Goal: Task Accomplishment & Management: Complete application form

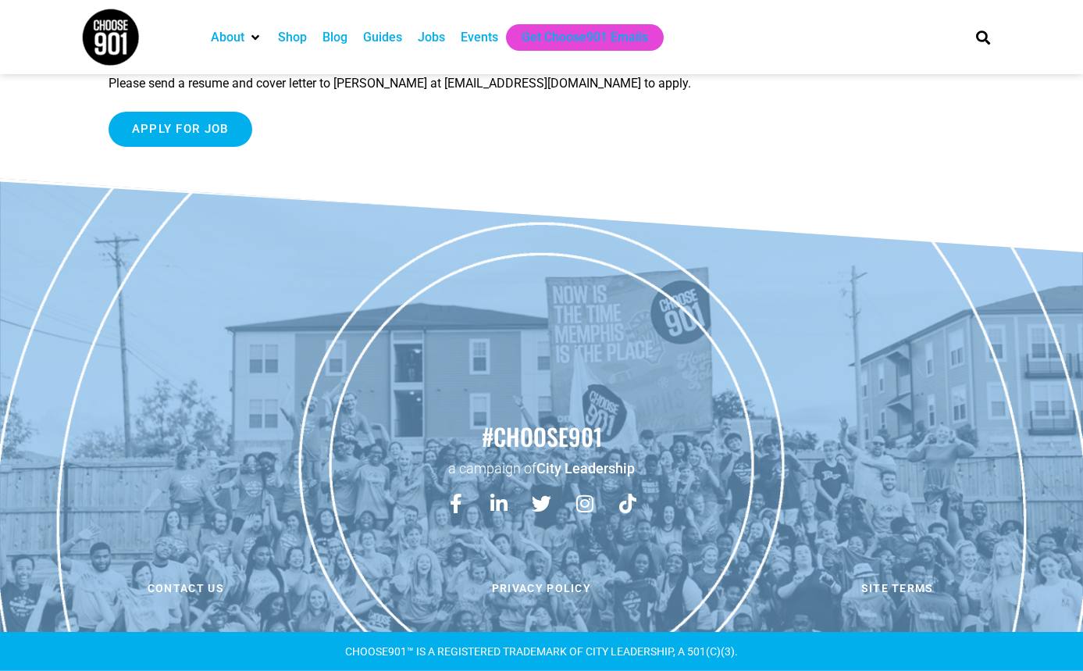
scroll to position [2040, 0]
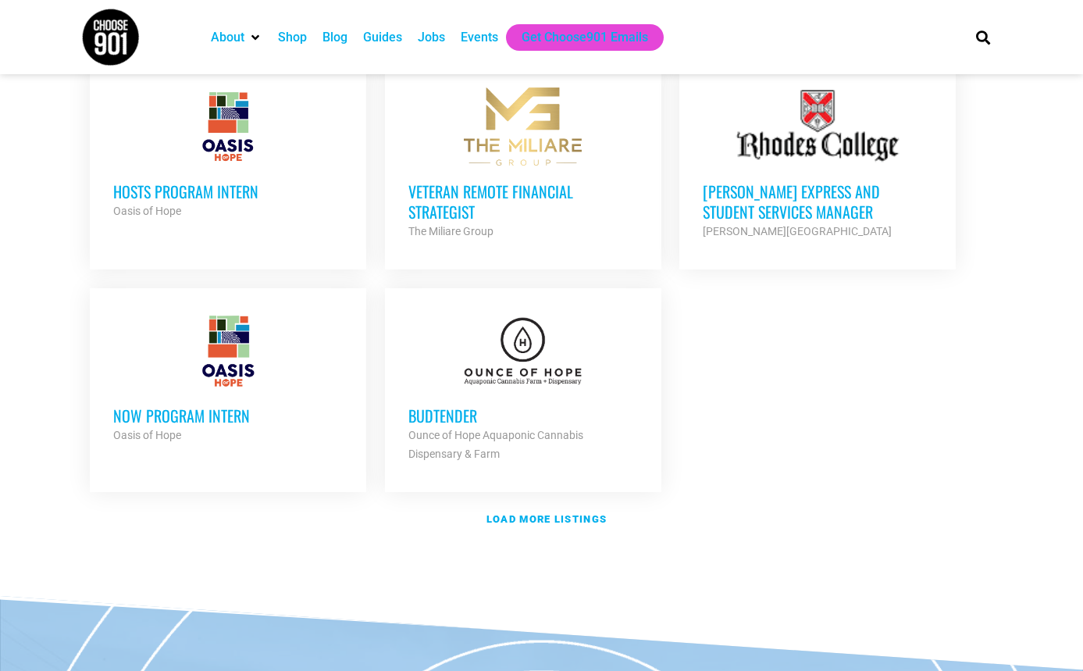
scroll to position [1775, 0]
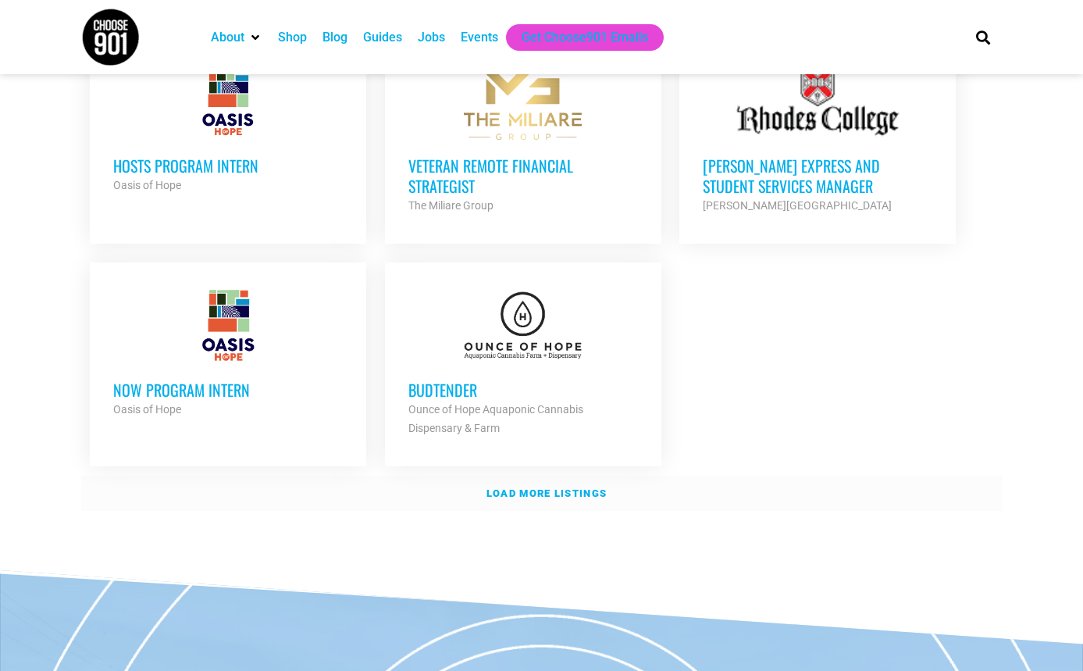
click at [570, 487] on strong "Load more listings" at bounding box center [546, 493] width 120 height 12
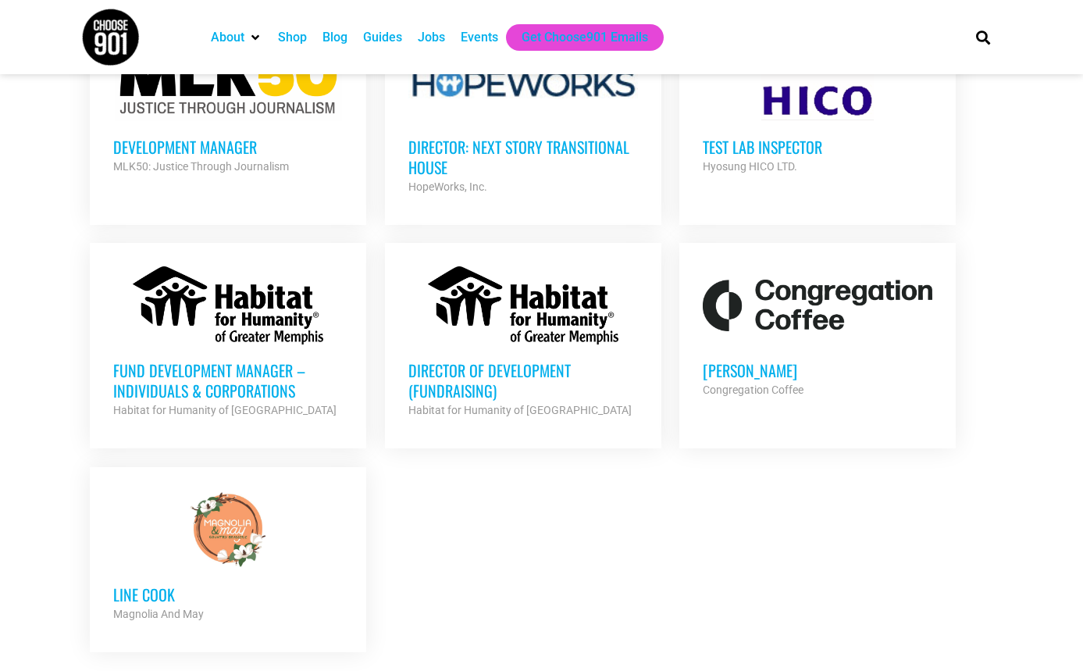
scroll to position [3175, 0]
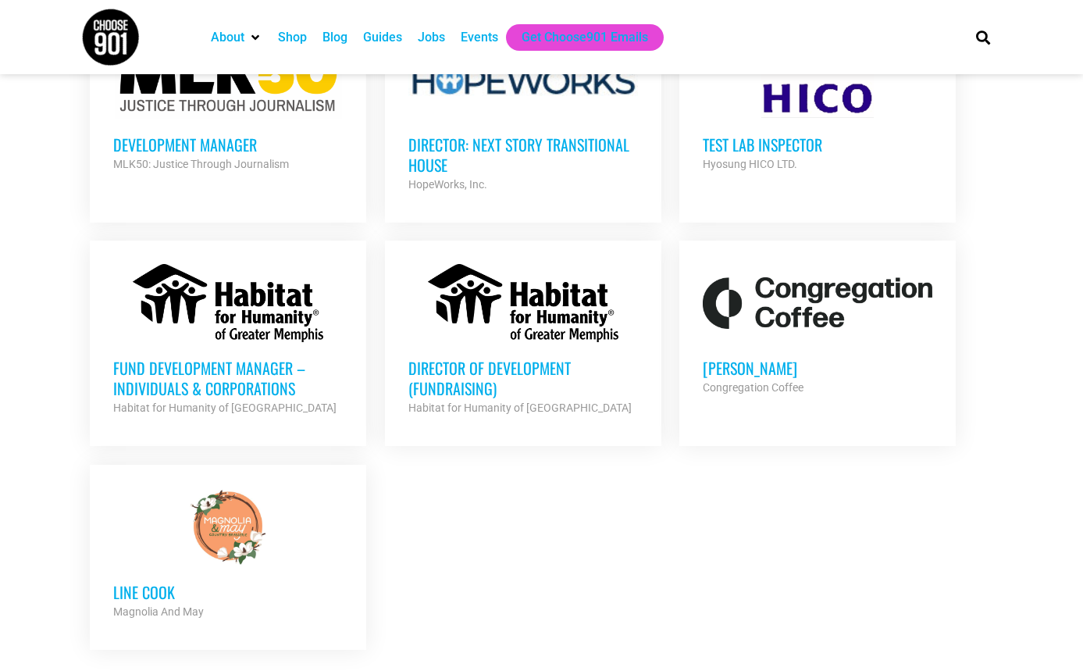
click at [729, 358] on h3 "[PERSON_NAME]" at bounding box center [818, 368] width 230 height 20
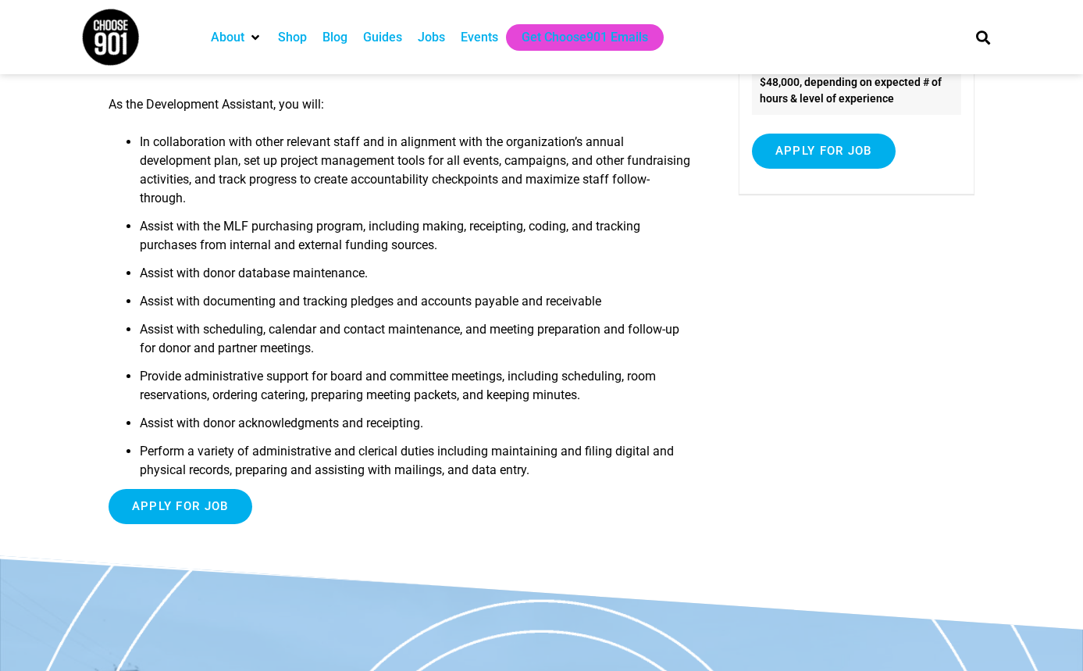
scroll to position [280, 0]
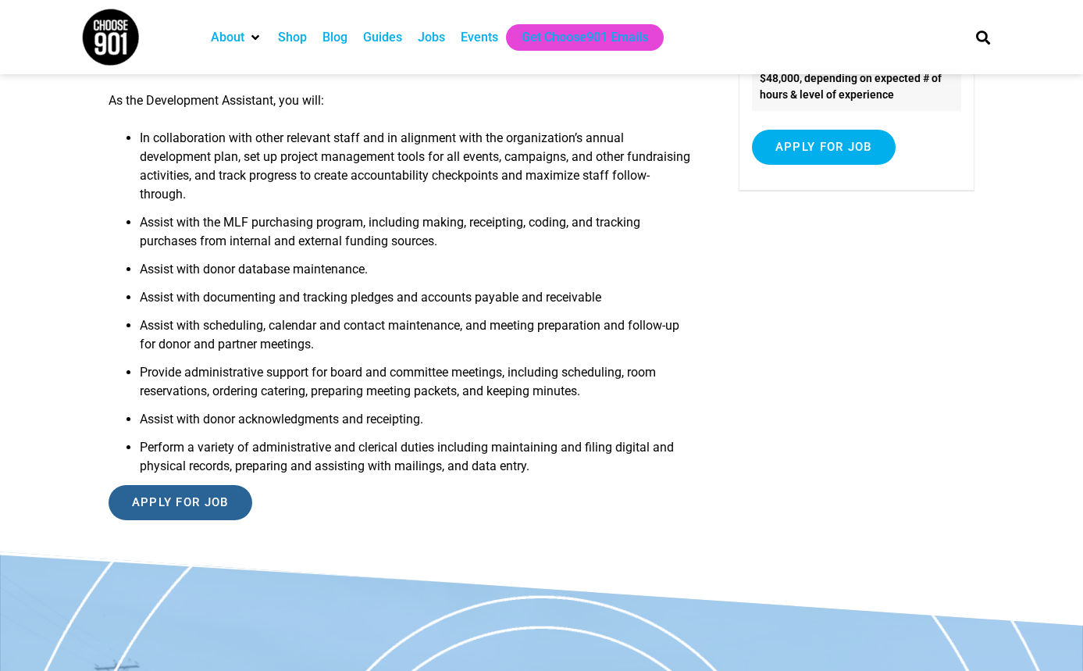
click at [226, 503] on input "Apply for job" at bounding box center [181, 502] width 144 height 35
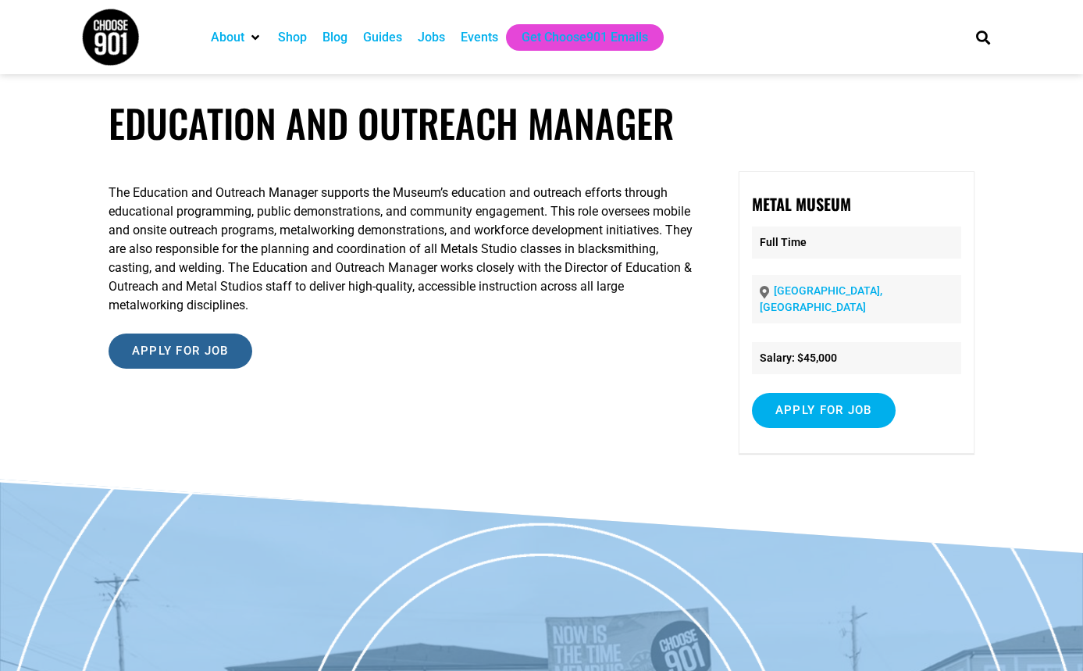
click at [212, 365] on input "Apply for job" at bounding box center [181, 350] width 144 height 35
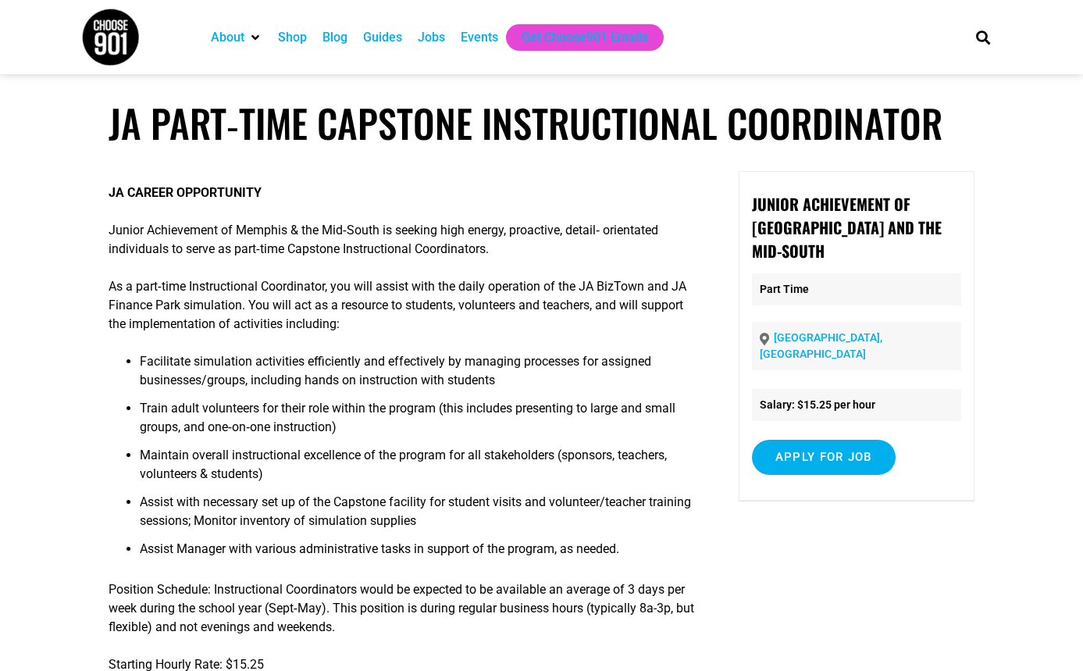
scroll to position [13, 0]
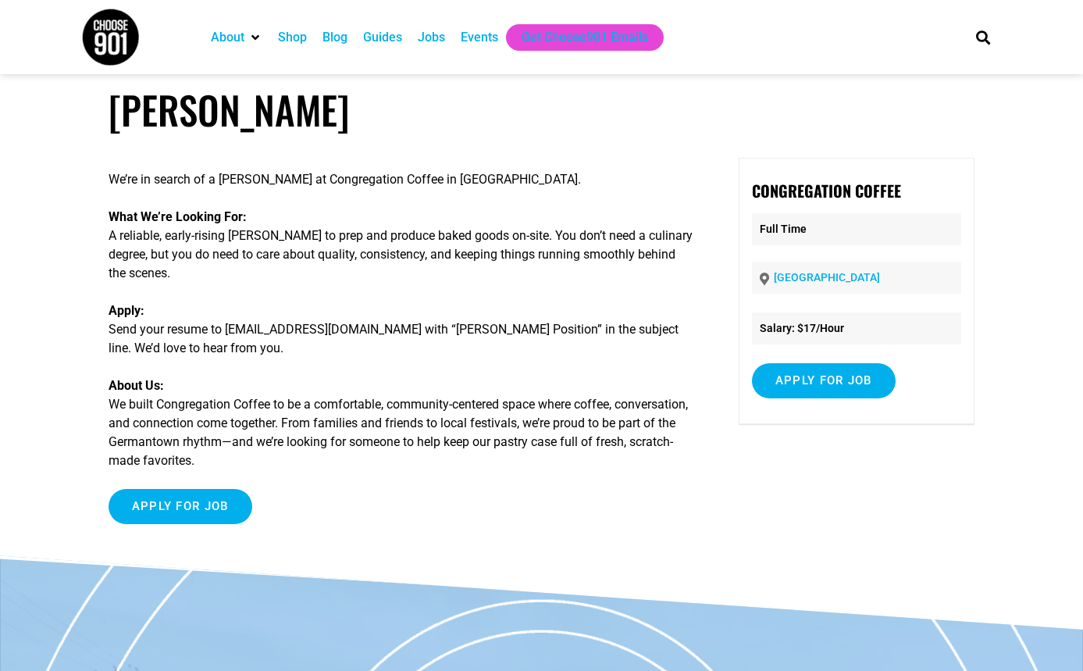
scroll to position [20, 0]
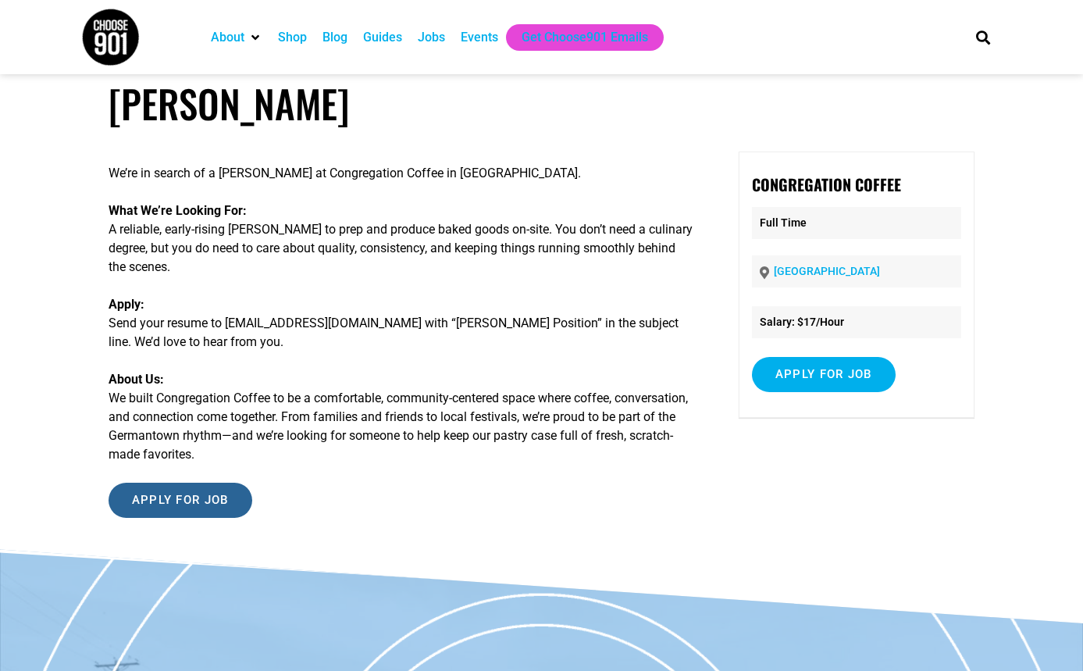
drag, startPoint x: 200, startPoint y: 489, endPoint x: 369, endPoint y: 290, distance: 261.0
click at [200, 489] on input "Apply for job" at bounding box center [181, 500] width 144 height 35
